Goal: Information Seeking & Learning: Learn about a topic

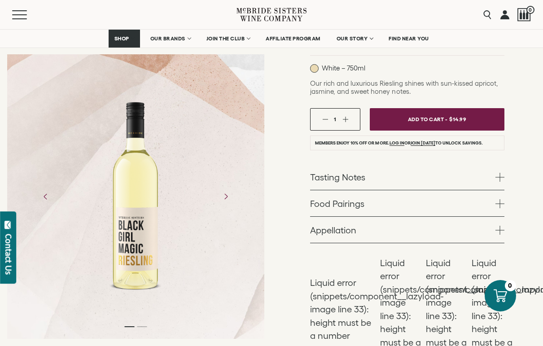
scroll to position [131, 0]
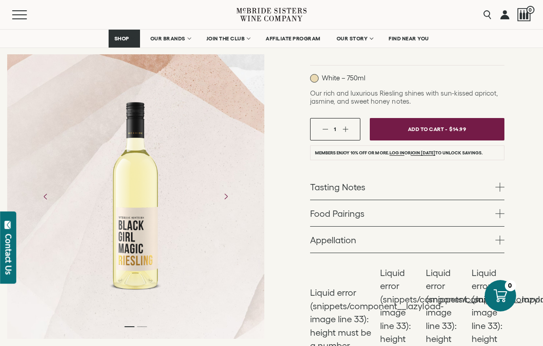
click at [356, 191] on link "Tasting Notes" at bounding box center [407, 187] width 194 height 26
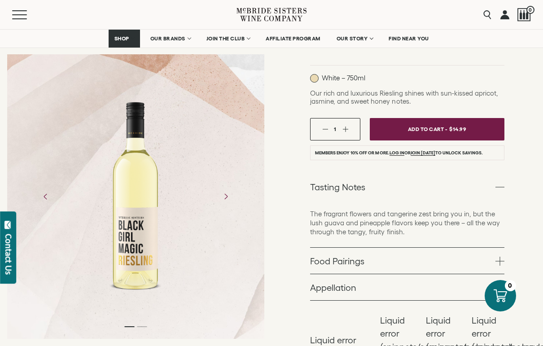
click at [336, 260] on link "Food Pairings" at bounding box center [407, 261] width 194 height 26
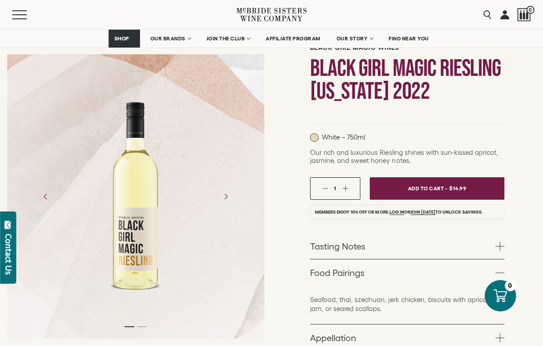
scroll to position [0, 0]
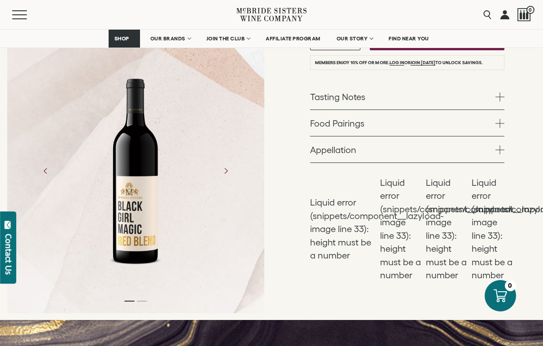
scroll to position [255, 0]
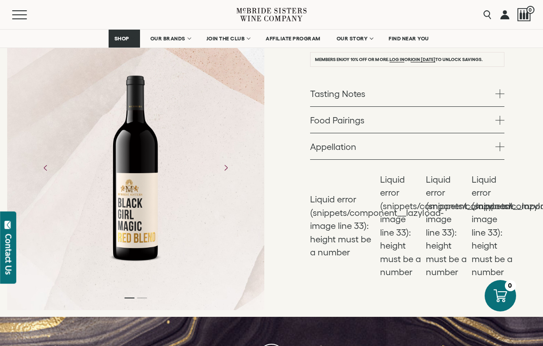
click at [380, 110] on link "Food Pairings" at bounding box center [407, 120] width 194 height 26
